Goal: Manage account settings

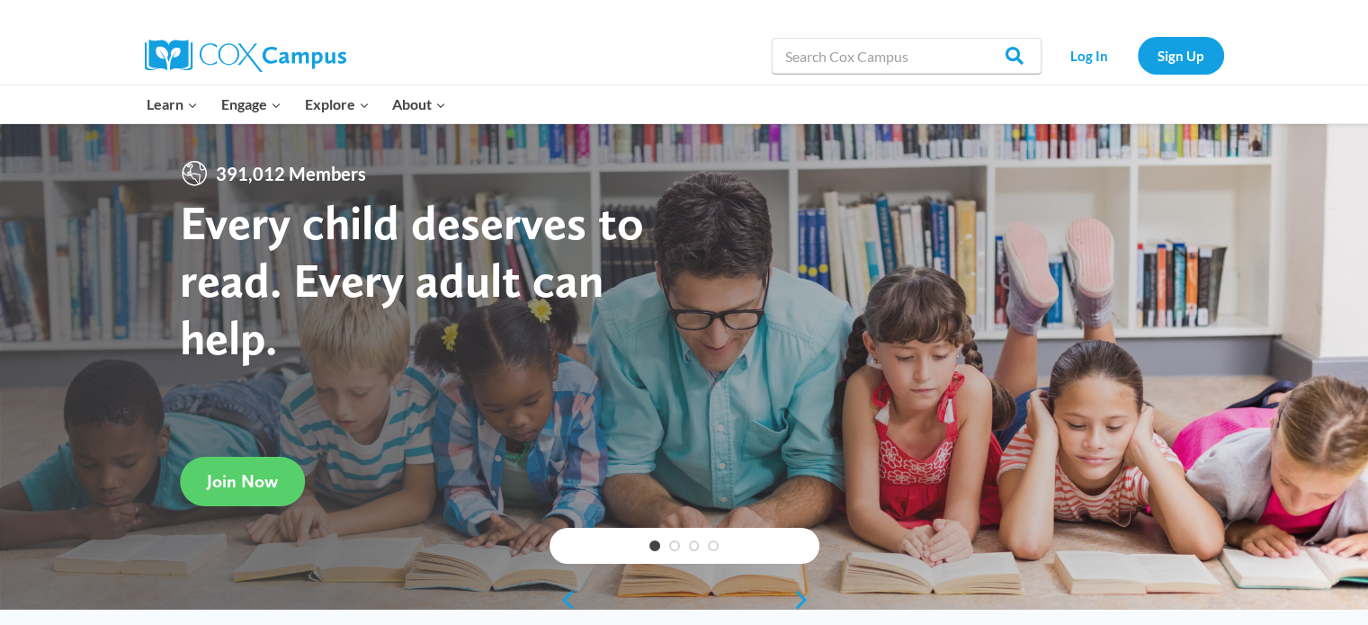
click at [1176, 3] on div at bounding box center [953, 13] width 539 height 27
click at [1108, 55] on link "Log In" at bounding box center [1089, 55] width 78 height 37
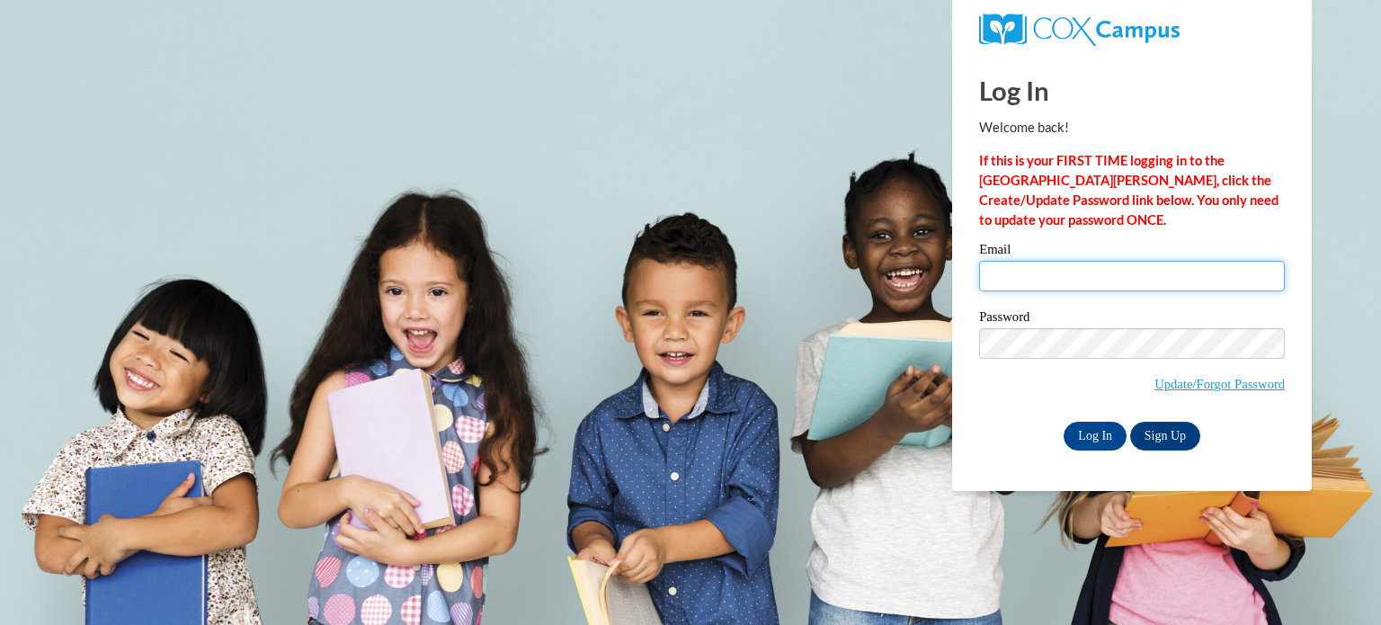
click at [1074, 290] on input "Email" at bounding box center [1132, 276] width 306 height 31
type input "amarten@wivcs.org"
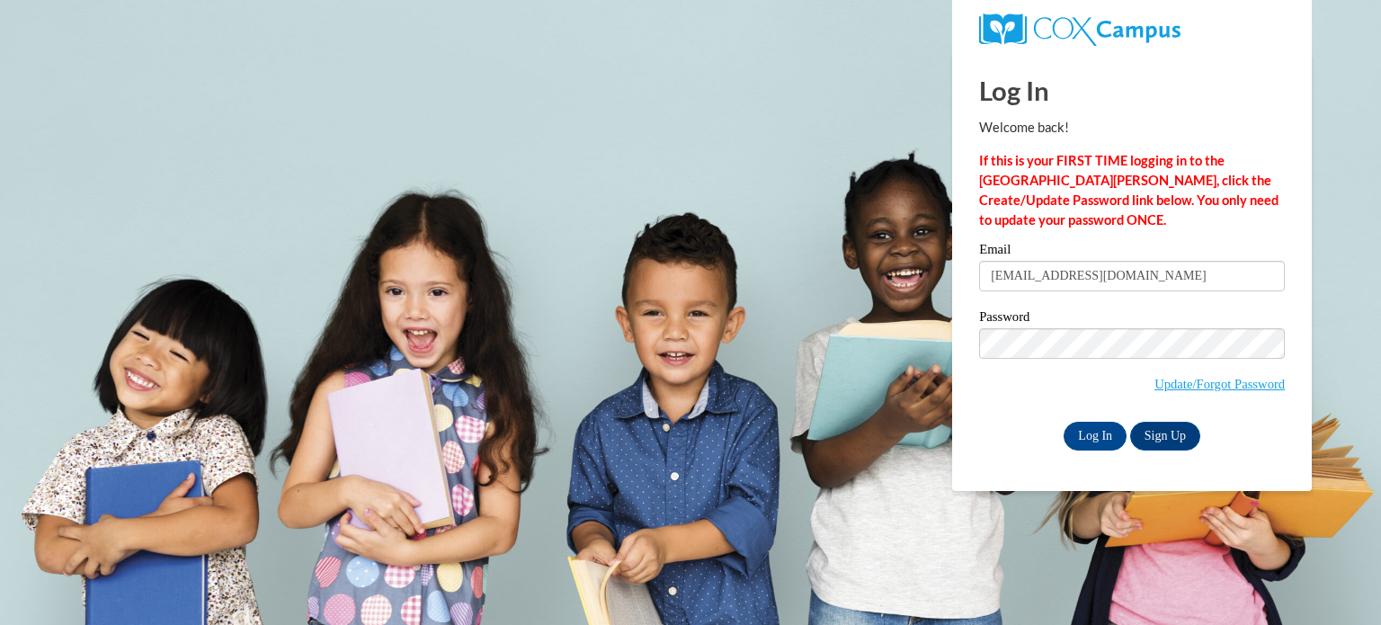
click at [1097, 326] on label "Password" at bounding box center [1132, 319] width 306 height 18
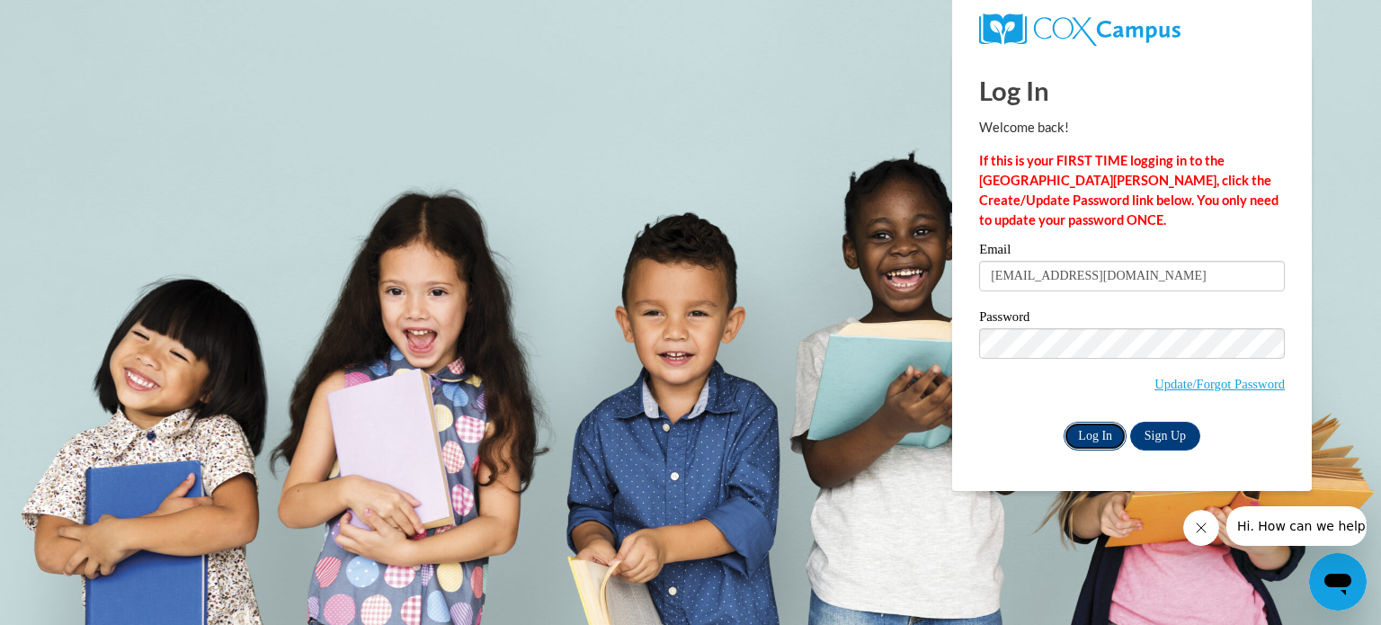
click at [1083, 441] on input "Log In" at bounding box center [1095, 436] width 63 height 29
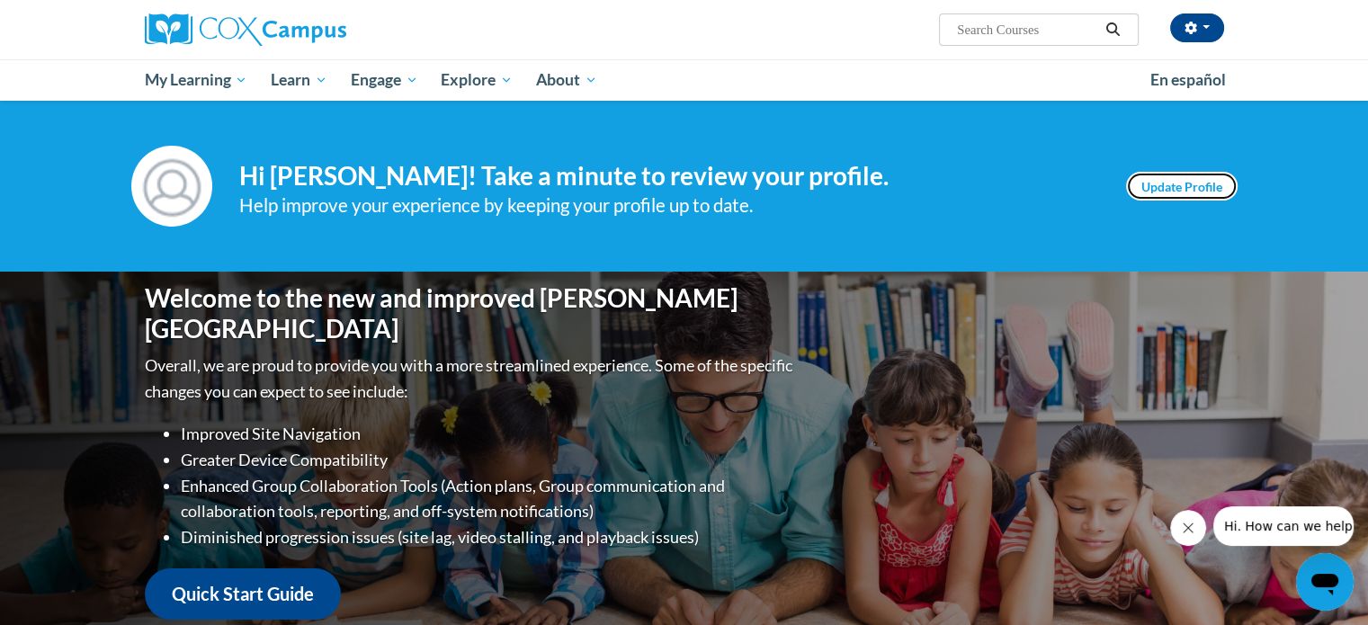
click at [1159, 189] on link "Update Profile" at bounding box center [1181, 186] width 111 height 29
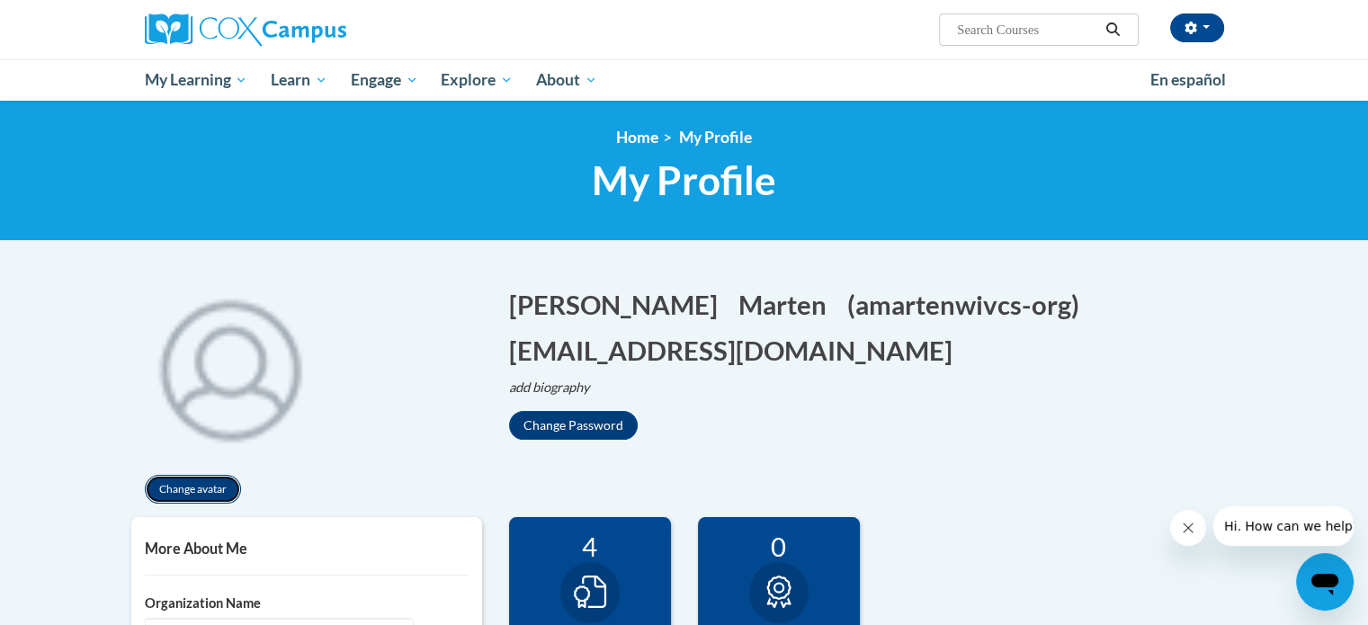
click at [206, 493] on button "Change avatar" at bounding box center [193, 489] width 96 height 29
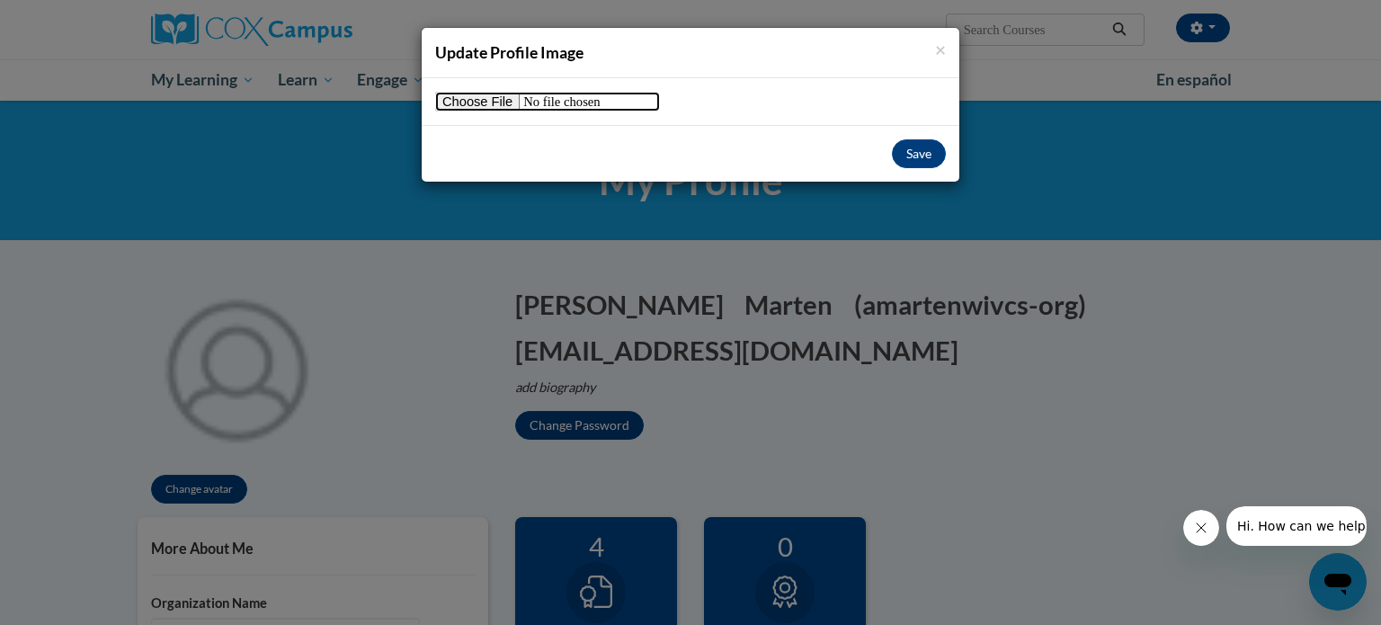
click at [450, 107] on input "file" at bounding box center [547, 102] width 225 height 20
type input "C:\fakepath\Mrs. Marten.pdf"
click at [937, 147] on button "Save" at bounding box center [919, 153] width 54 height 29
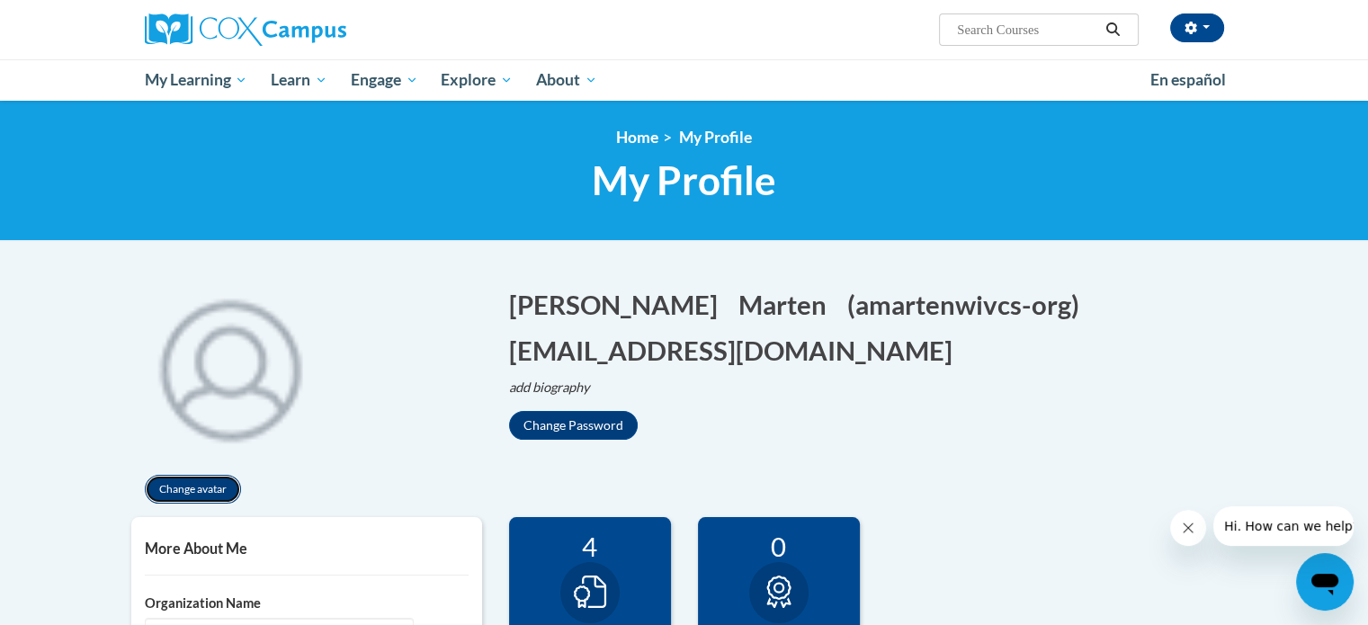
click at [220, 485] on button "Change avatar" at bounding box center [193, 489] width 96 height 29
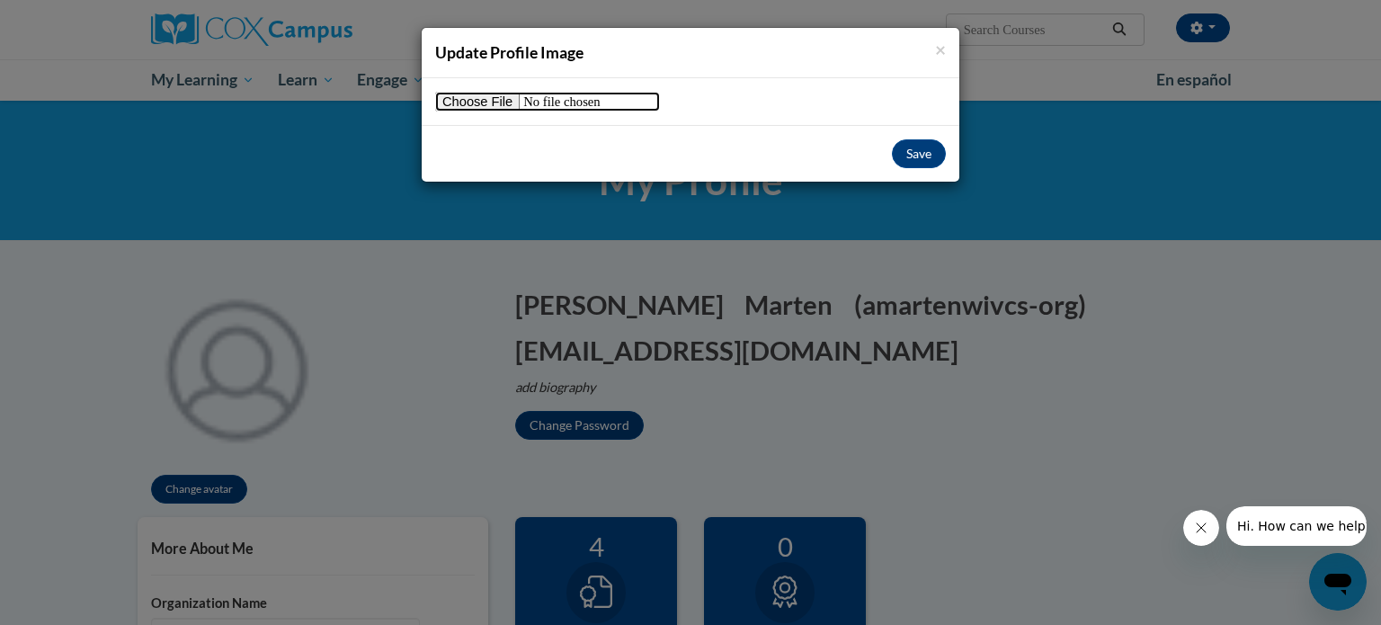
click at [486, 99] on input "file" at bounding box center [547, 102] width 225 height 20
click at [923, 150] on button "Save" at bounding box center [919, 153] width 54 height 29
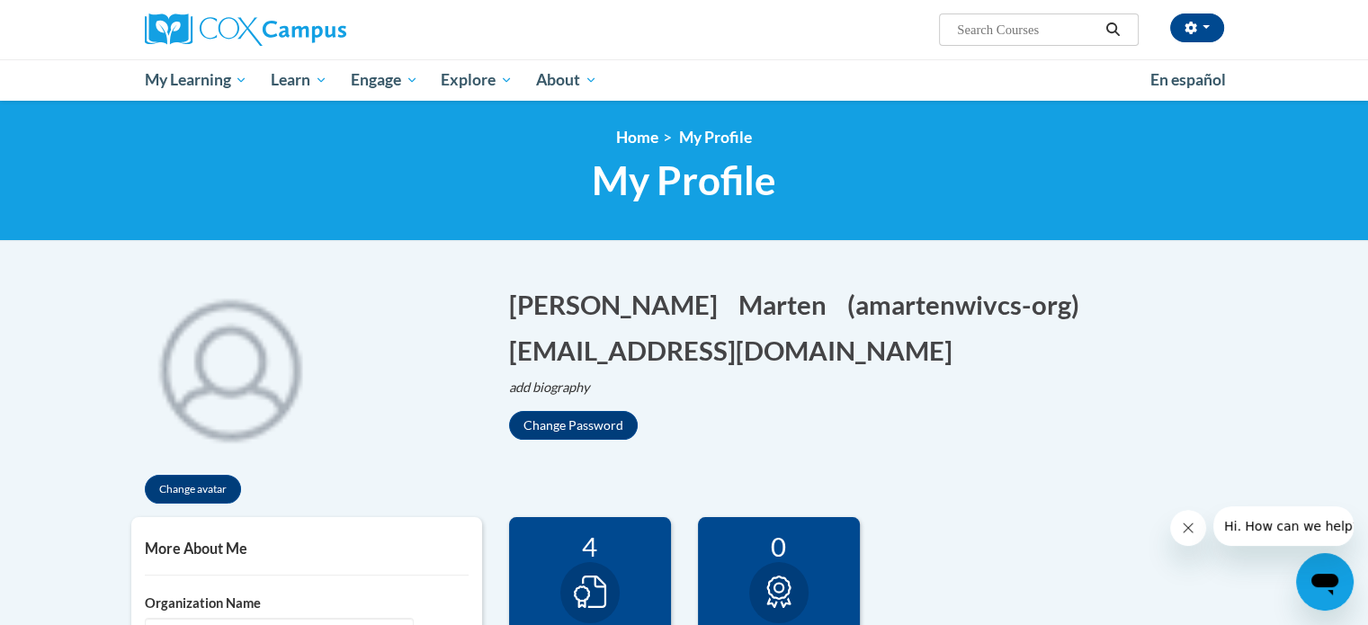
click at [183, 388] on img at bounding box center [230, 367] width 198 height 198
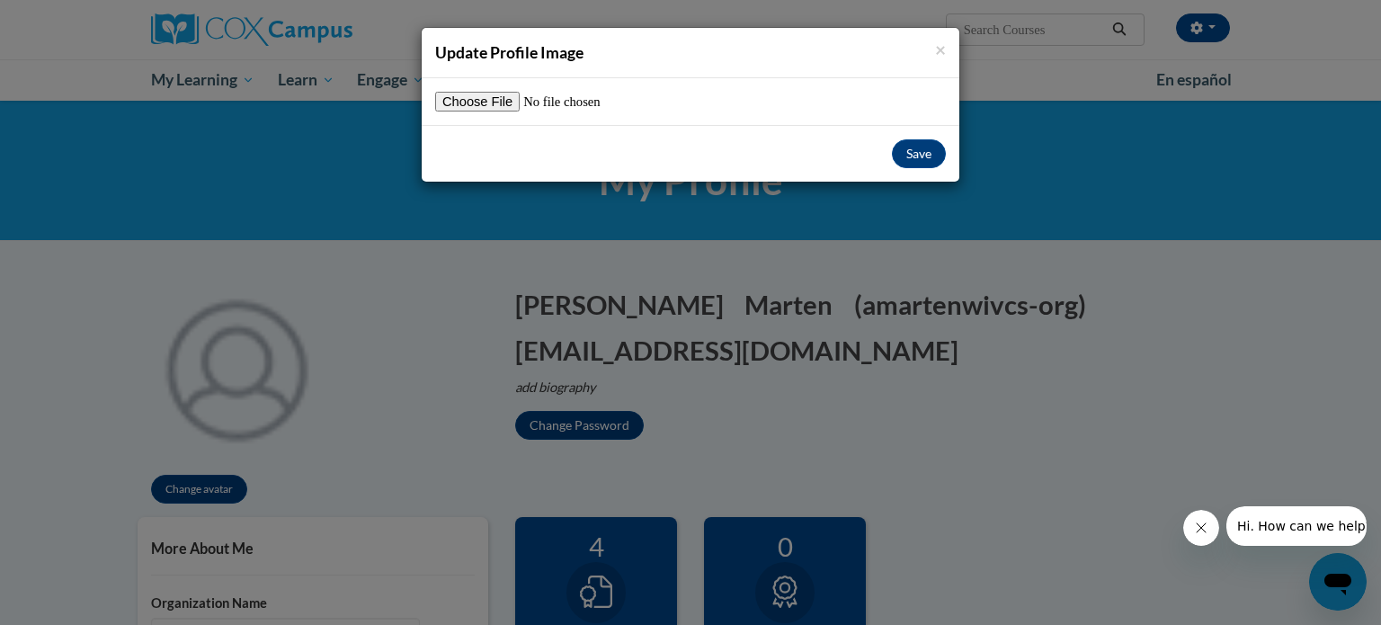
click at [953, 157] on div "Save" at bounding box center [691, 153] width 538 height 57
click at [928, 154] on button "Save" at bounding box center [919, 153] width 54 height 29
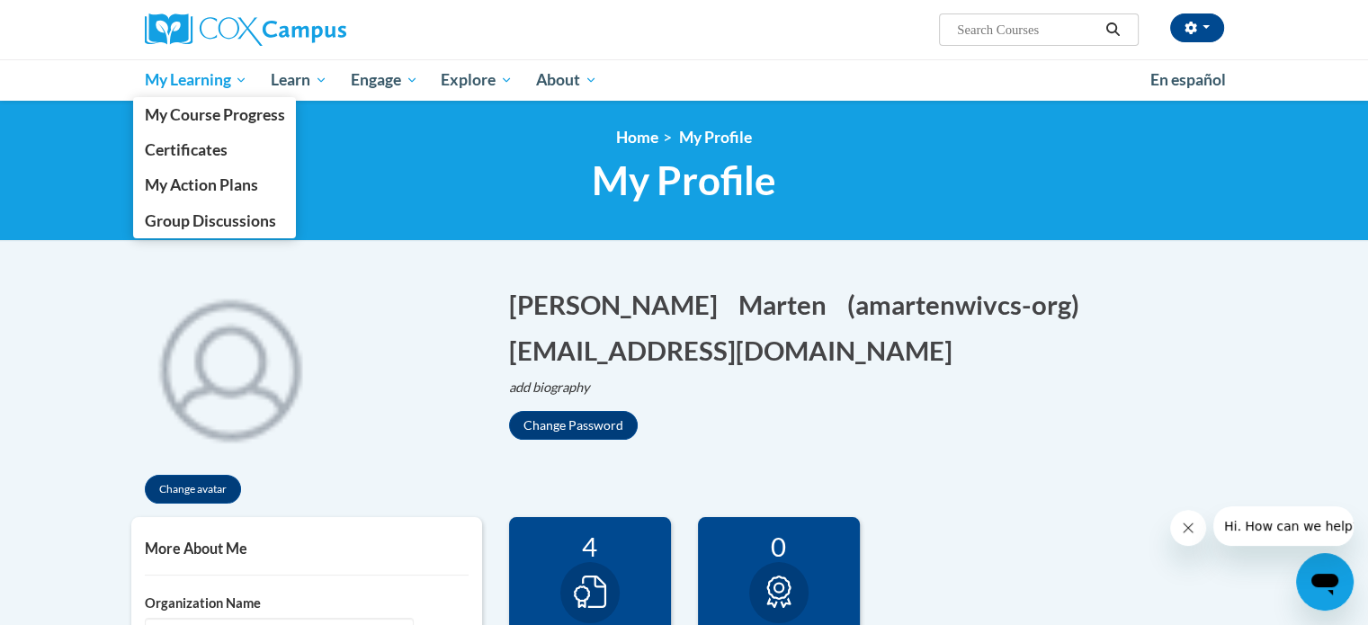
click at [213, 86] on span "My Learning" at bounding box center [195, 80] width 103 height 22
click at [229, 118] on span "My Course Progress" at bounding box center [214, 114] width 140 height 19
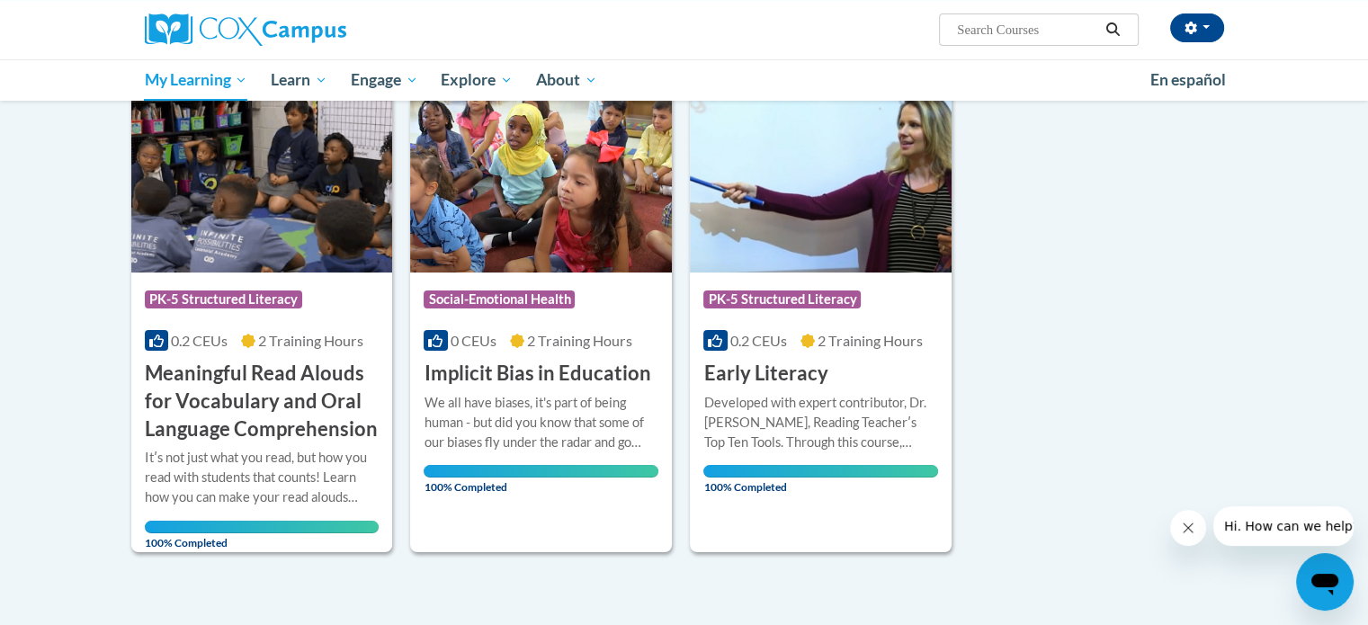
scroll to position [270, 0]
